Goal: Transaction & Acquisition: Purchase product/service

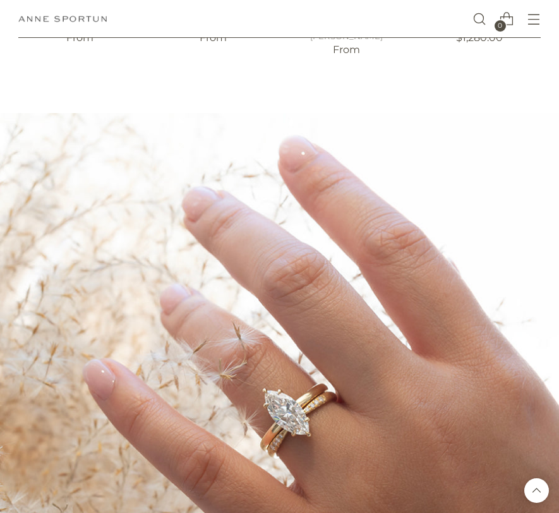
scroll to position [174, 0]
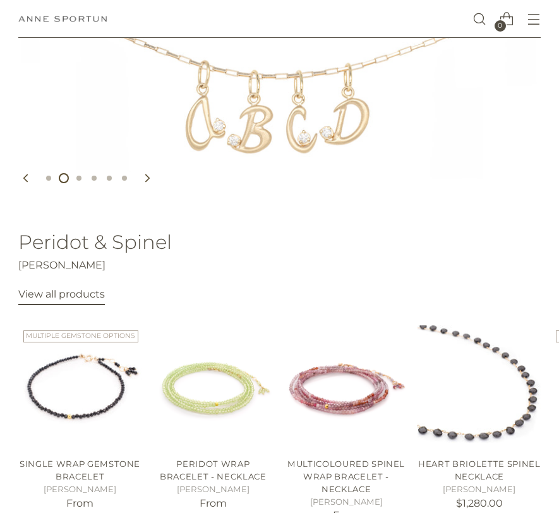
click at [534, 10] on button "Open menu modal" at bounding box center [534, 19] width 26 height 26
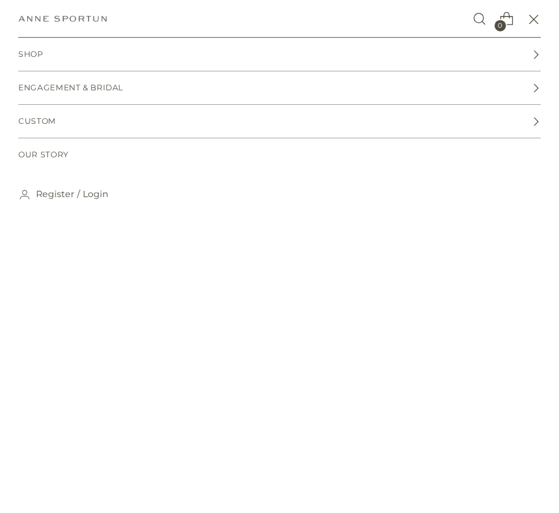
scroll to position [0, 0]
click at [272, 86] on link "Engagement & Bridal" at bounding box center [279, 87] width 523 height 33
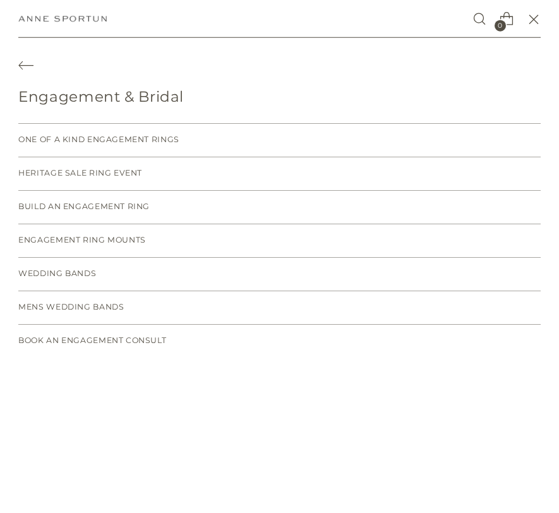
click at [155, 140] on span "One of a Kind Engagement Rings" at bounding box center [98, 140] width 161 height 12
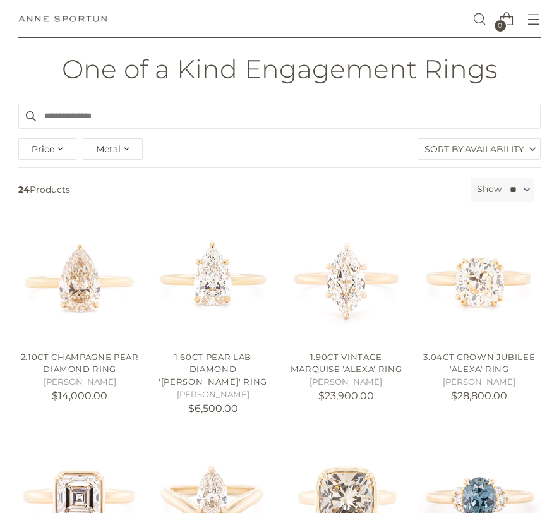
scroll to position [53, 0]
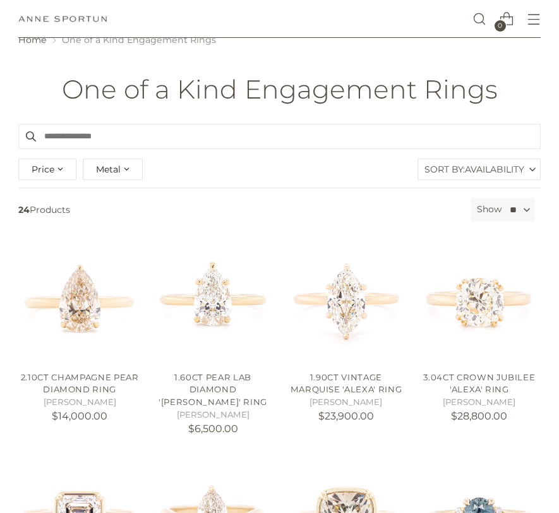
click at [64, 172] on div "Price" at bounding box center [47, 169] width 58 height 21
click at [120, 164] on span "Metal" at bounding box center [108, 169] width 25 height 14
click at [154, 215] on span "18k Yellow Gold" at bounding box center [141, 220] width 68 height 11
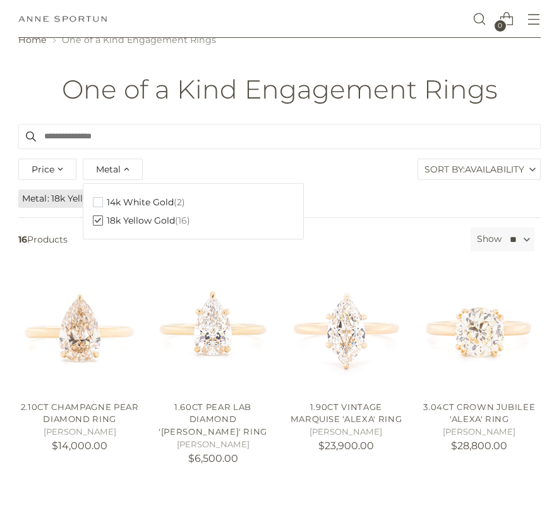
click at [341, 176] on div "Price **** - ***** Metal Clear 14k White Gold (2) 18k Yellow Gold (16) Sort By:…" at bounding box center [279, 171] width 529 height 32
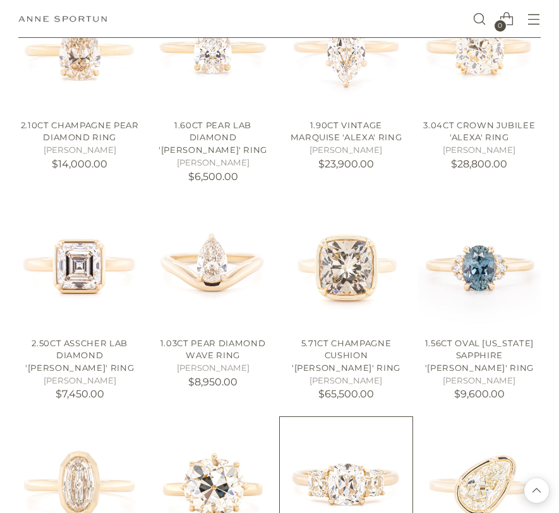
scroll to position [261, 0]
